Goal: Navigation & Orientation: Find specific page/section

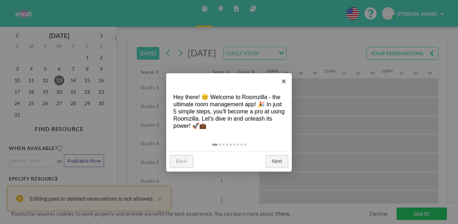
scroll to position [0, 595]
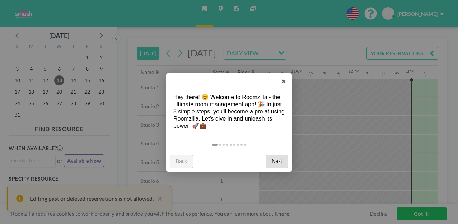
click at [276, 155] on link "Next" at bounding box center [277, 161] width 23 height 13
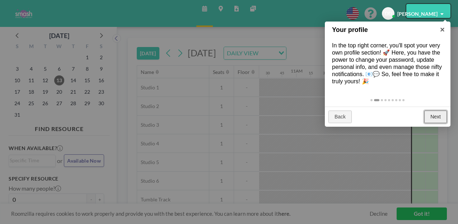
click at [433, 111] on link "Next" at bounding box center [435, 117] width 23 height 13
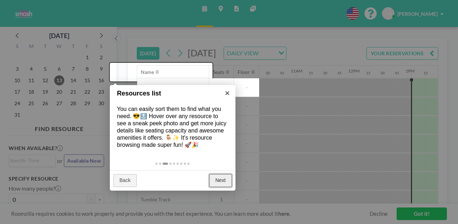
click at [219, 174] on link "Next" at bounding box center [220, 180] width 23 height 13
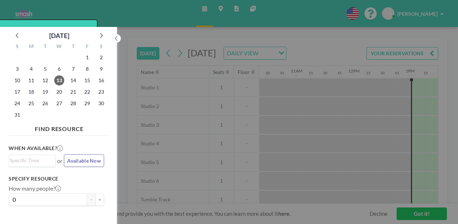
scroll to position [2, 0]
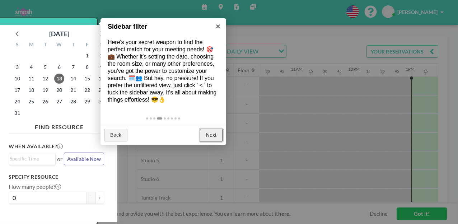
click at [211, 129] on link "Next" at bounding box center [211, 135] width 23 height 13
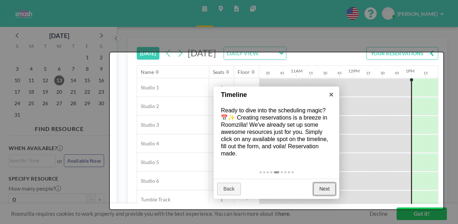
click at [318, 183] on link "Next" at bounding box center [324, 189] width 23 height 13
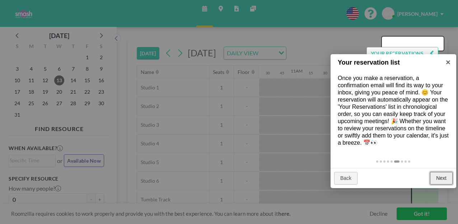
click at [442, 172] on link "Next" at bounding box center [441, 178] width 23 height 13
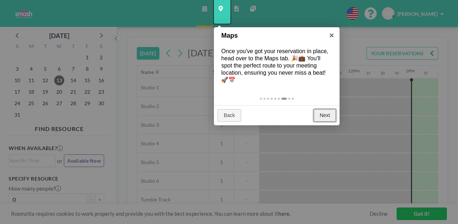
click at [320, 109] on link "Next" at bounding box center [325, 115] width 23 height 13
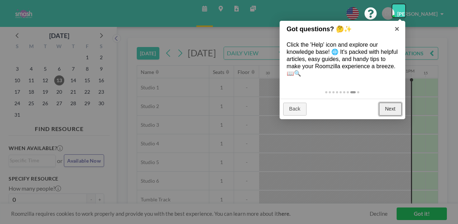
click at [387, 103] on link "Next" at bounding box center [390, 109] width 23 height 13
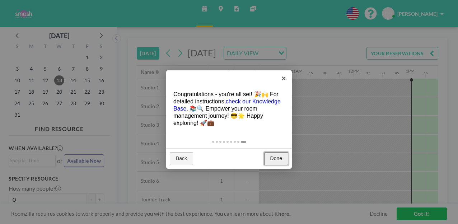
click at [280, 152] on link "Done" at bounding box center [276, 158] width 24 height 13
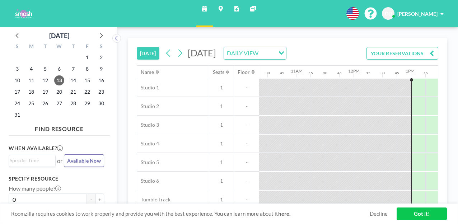
click at [31, 86] on div "18" at bounding box center [31, 91] width 14 height 11
click at [40, 87] on span "19" at bounding box center [45, 92] width 10 height 10
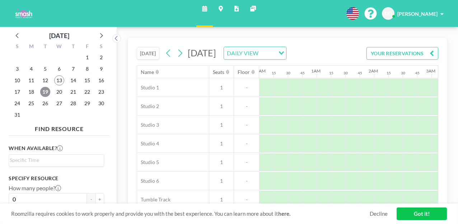
click at [40, 87] on span "19" at bounding box center [45, 92] width 10 height 10
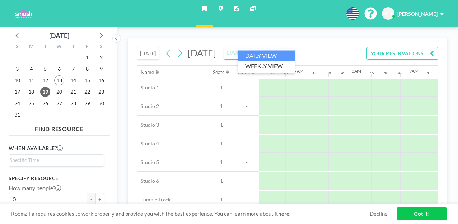
click at [261, 47] on div "DAILY VIEW" at bounding box center [251, 52] width 54 height 11
click at [268, 48] on input "Search for option" at bounding box center [251, 52] width 52 height 9
click at [325, 47] on div "[DATE] [DATE] DAILY VIEW Loading... YOUR RESERVATIONS" at bounding box center [288, 51] width 302 height 27
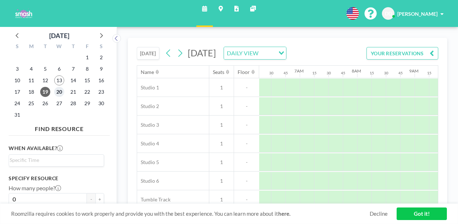
click at [54, 87] on span "20" at bounding box center [59, 92] width 10 height 10
click at [40, 87] on span "19" at bounding box center [45, 92] width 10 height 10
click at [303, 42] on div "[DATE] [DATE] DAILY VIEW Loading... YOUR RESERVATIONS" at bounding box center [288, 51] width 302 height 27
click at [428, 214] on link "Got it!" at bounding box center [422, 214] width 50 height 13
